Goal: Information Seeking & Learning: Learn about a topic

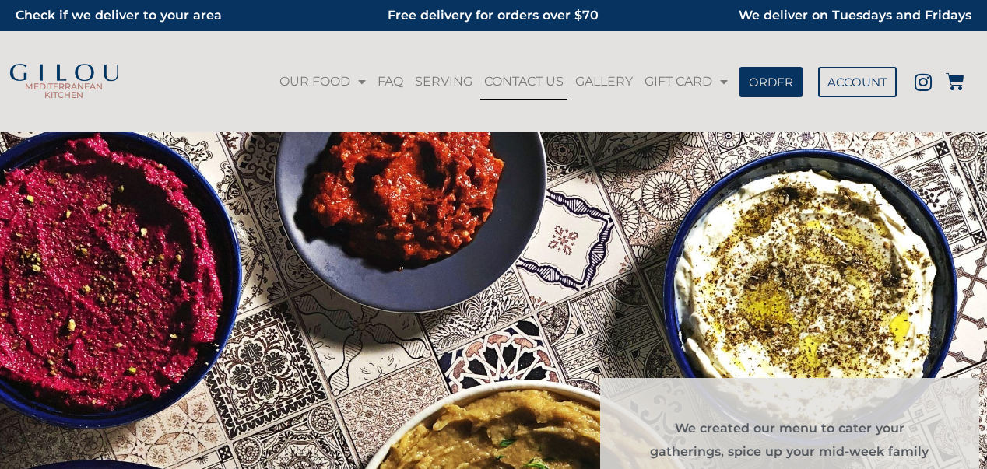
click at [506, 78] on link "CONTACT US" at bounding box center [523, 82] width 87 height 36
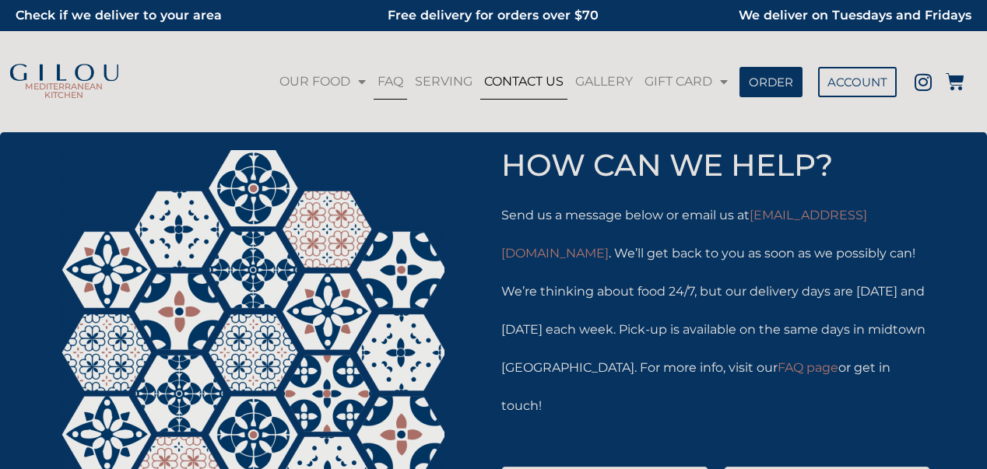
click at [395, 83] on link "FAQ" at bounding box center [389, 82] width 33 height 36
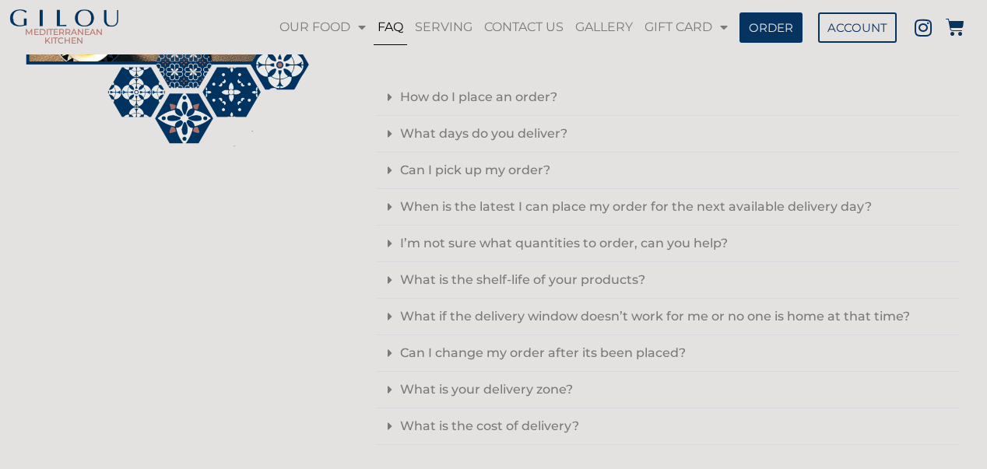
scroll to position [440, 0]
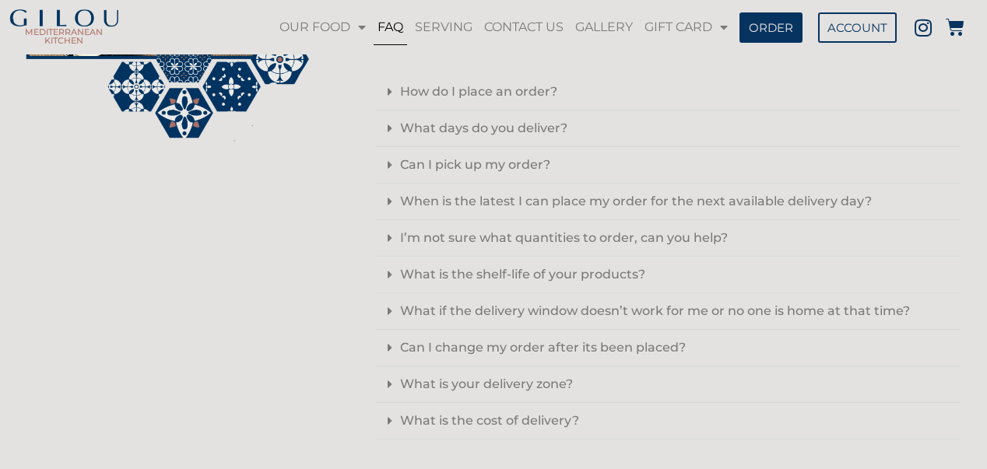
click at [387, 380] on icon at bounding box center [389, 384] width 4 height 12
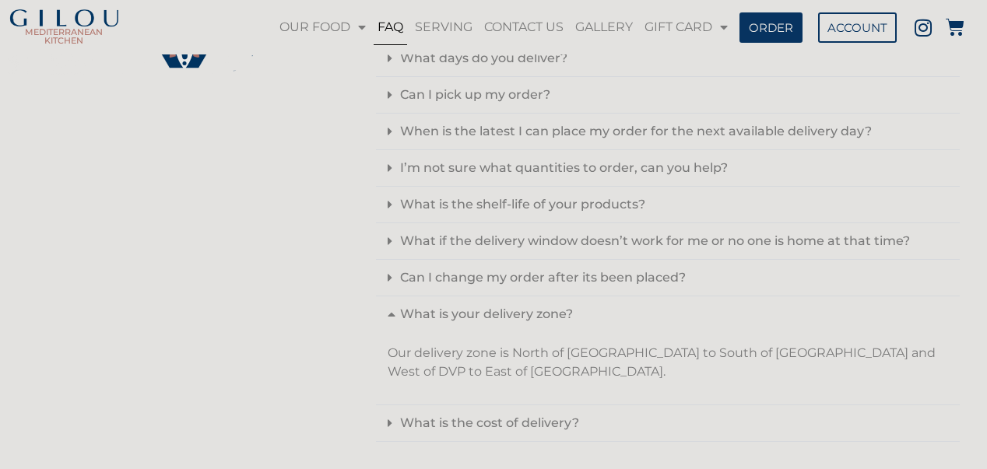
scroll to position [513, 0]
click at [385, 418] on div "What is the cost of delivery?" at bounding box center [668, 421] width 584 height 37
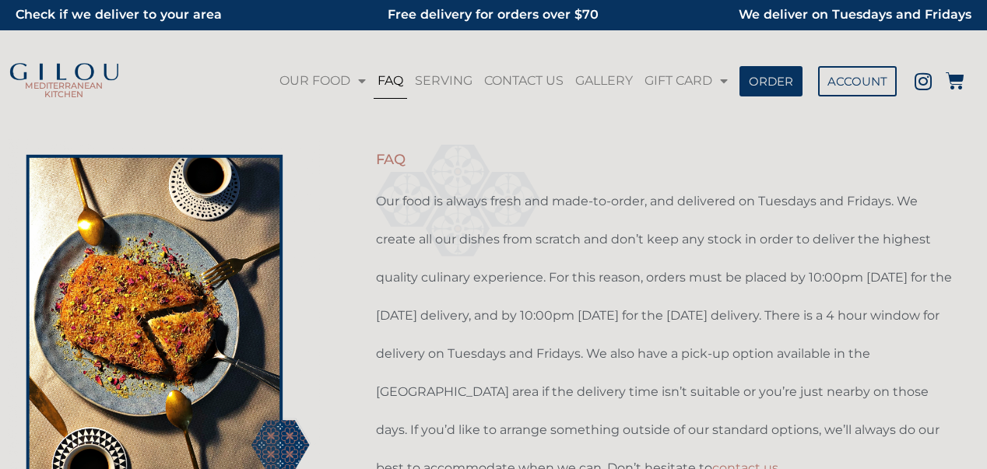
scroll to position [0, 0]
click at [442, 80] on link "SERVING" at bounding box center [443, 82] width 65 height 36
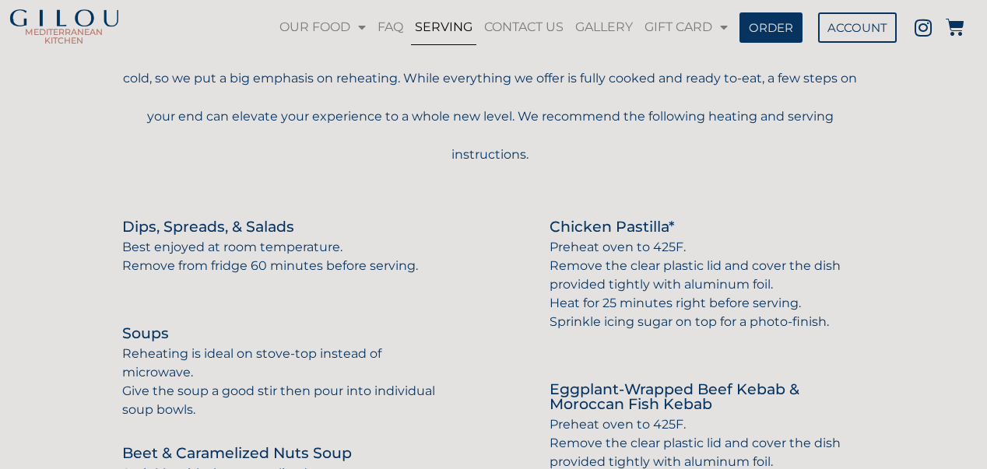
scroll to position [156, 0]
